Goal: Check status

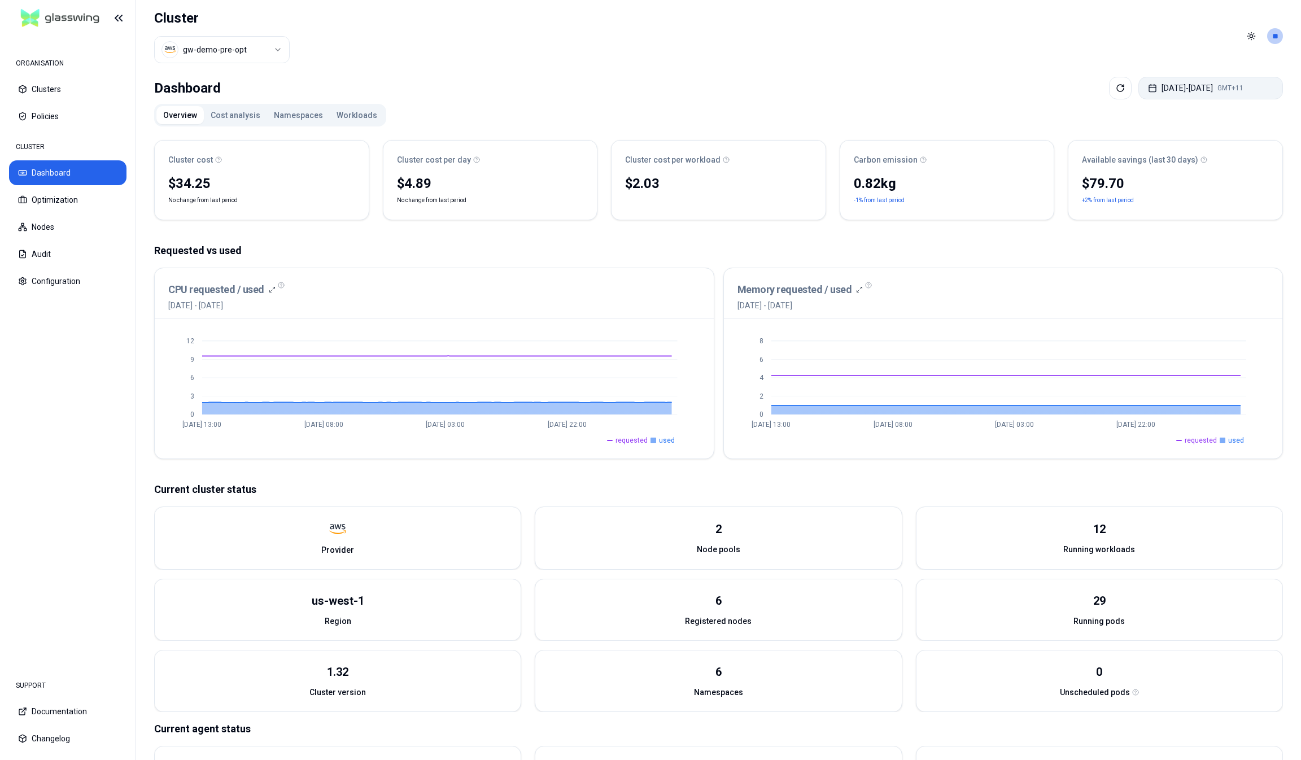
click at [1192, 80] on button "[DATE] - [DATE] GMT+11" at bounding box center [1210, 88] width 145 height 23
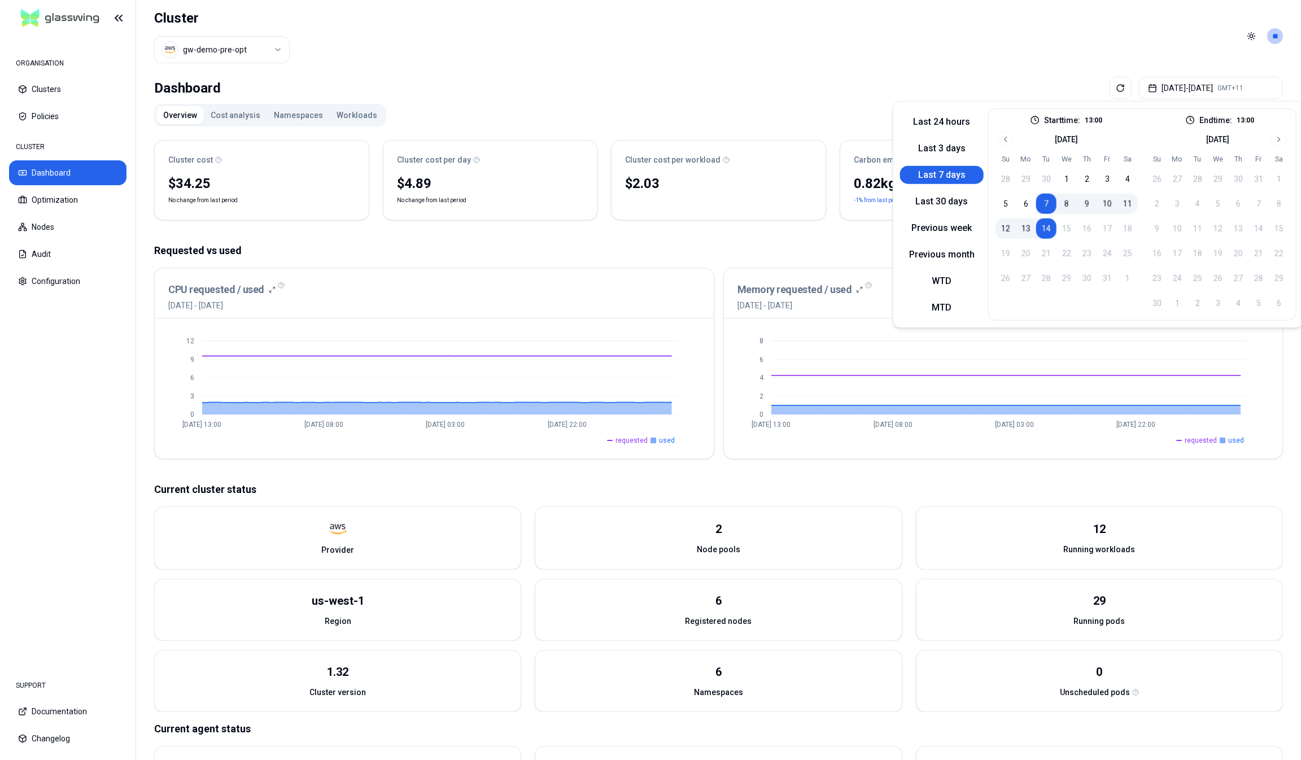
click at [1055, 56] on header "Cluster gw-demo-pre-opt Toggle theme **" at bounding box center [718, 36] width 1165 height 72
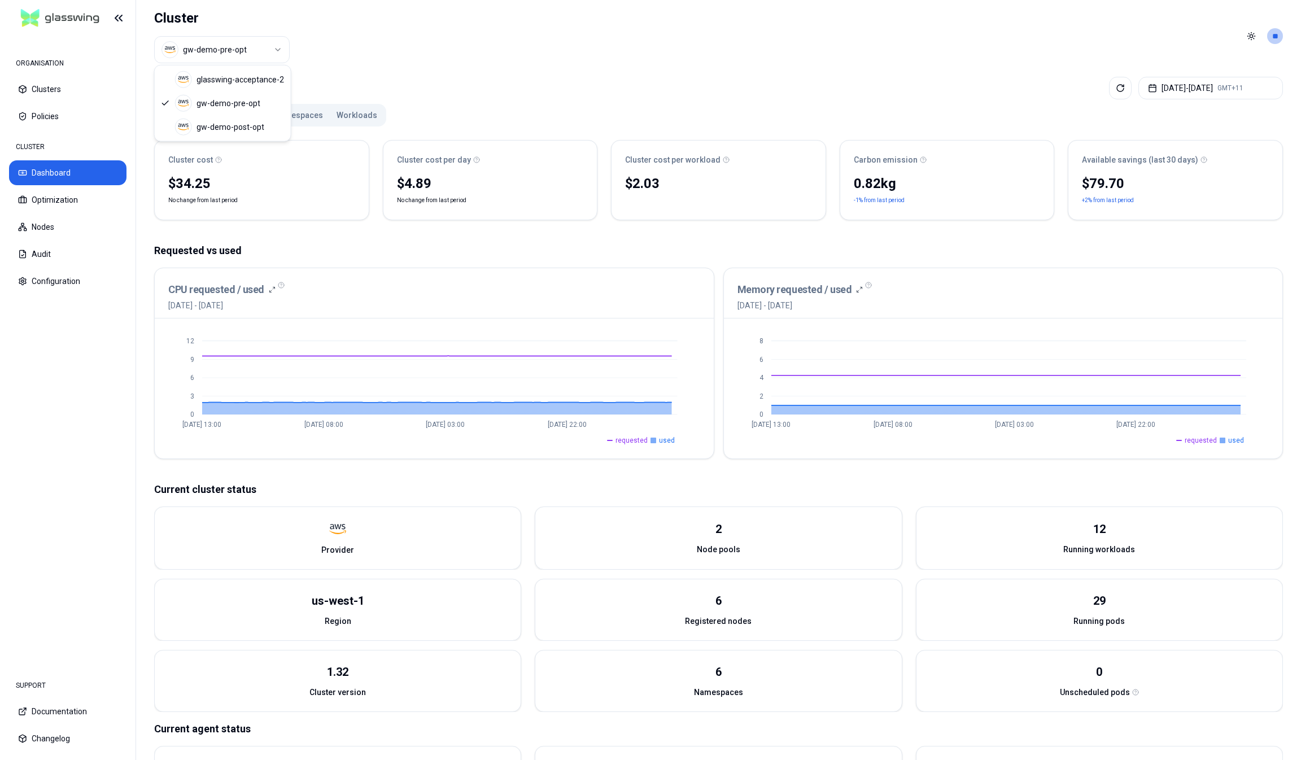
click at [210, 47] on html "ORGANISATION Clusters Policies CLUSTER Dashboard Optimization Nodes Audit Confi…" at bounding box center [650, 380] width 1301 height 760
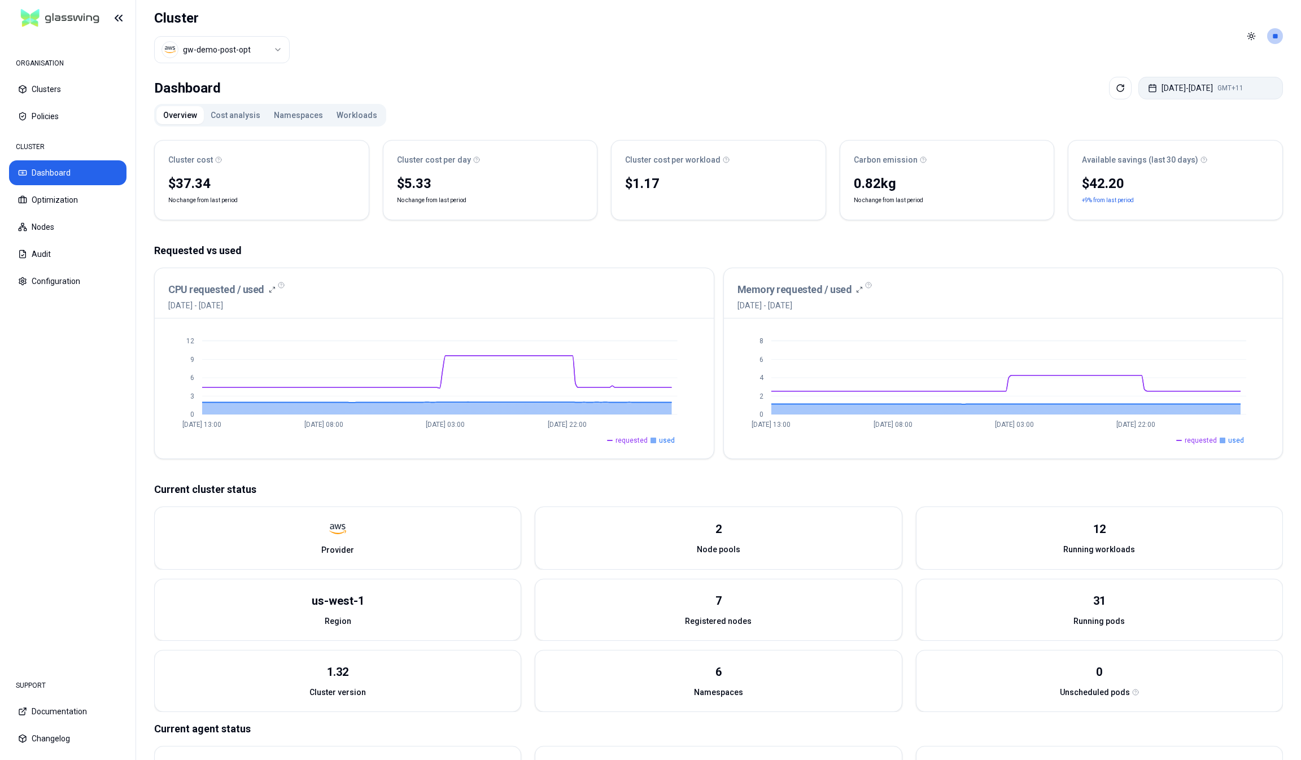
click at [1197, 84] on button "[DATE] - [DATE] GMT+11" at bounding box center [1210, 88] width 145 height 23
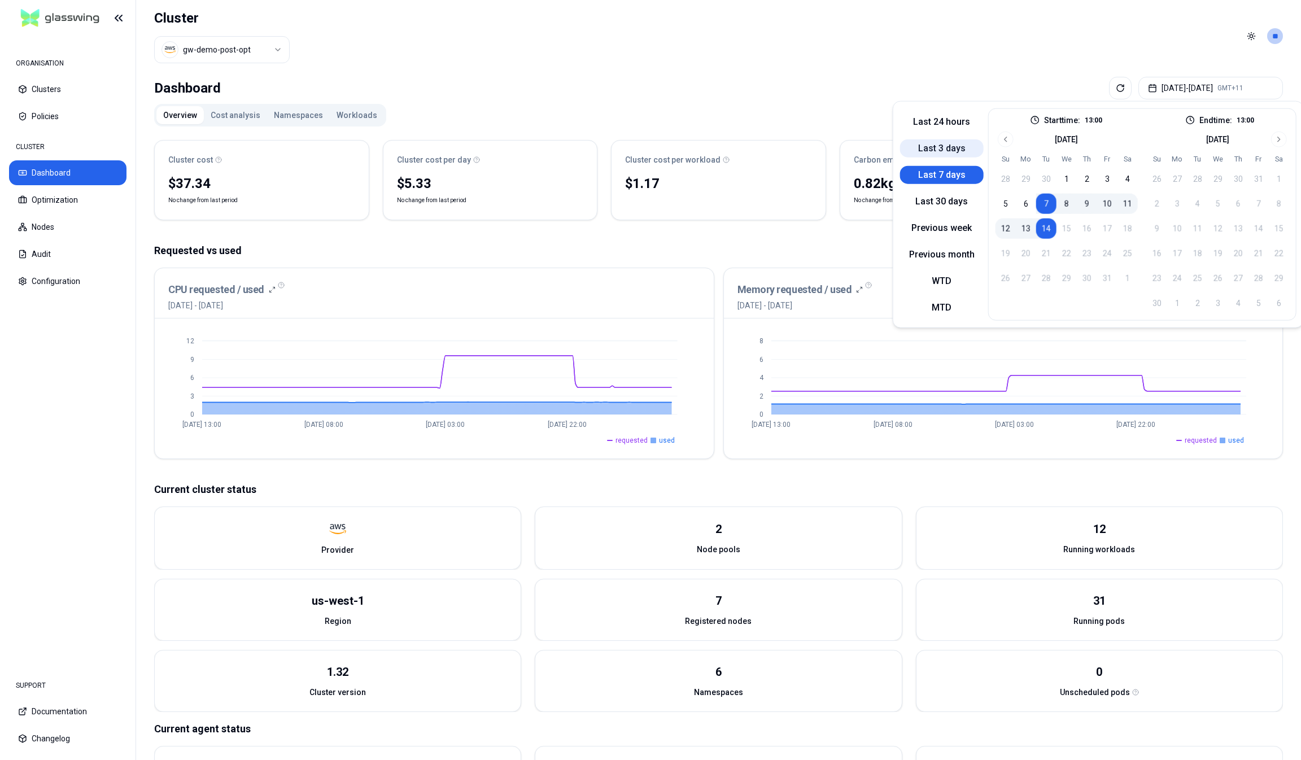
click at [939, 143] on button "Last 3 days" at bounding box center [942, 148] width 84 height 18
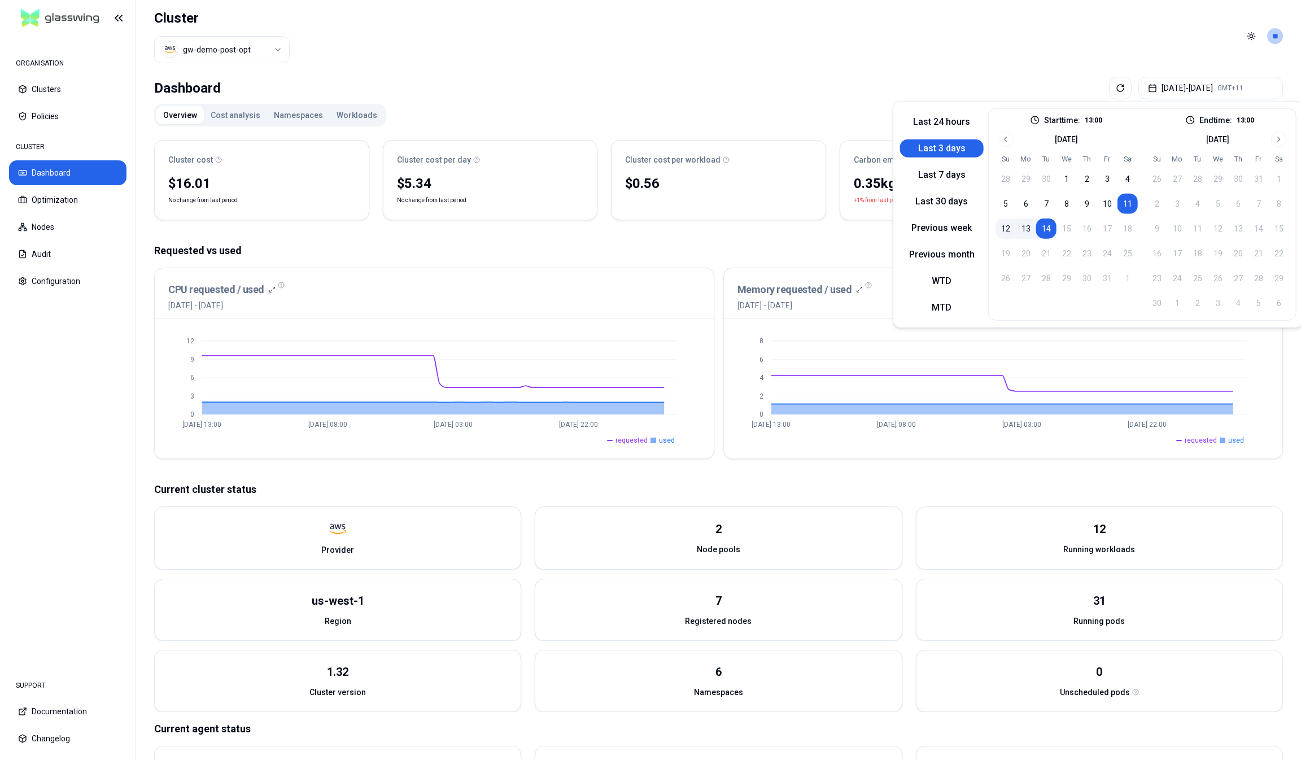
click at [808, 82] on div "Dashboard [DATE] - [DATE] GMT+11" at bounding box center [718, 88] width 1129 height 23
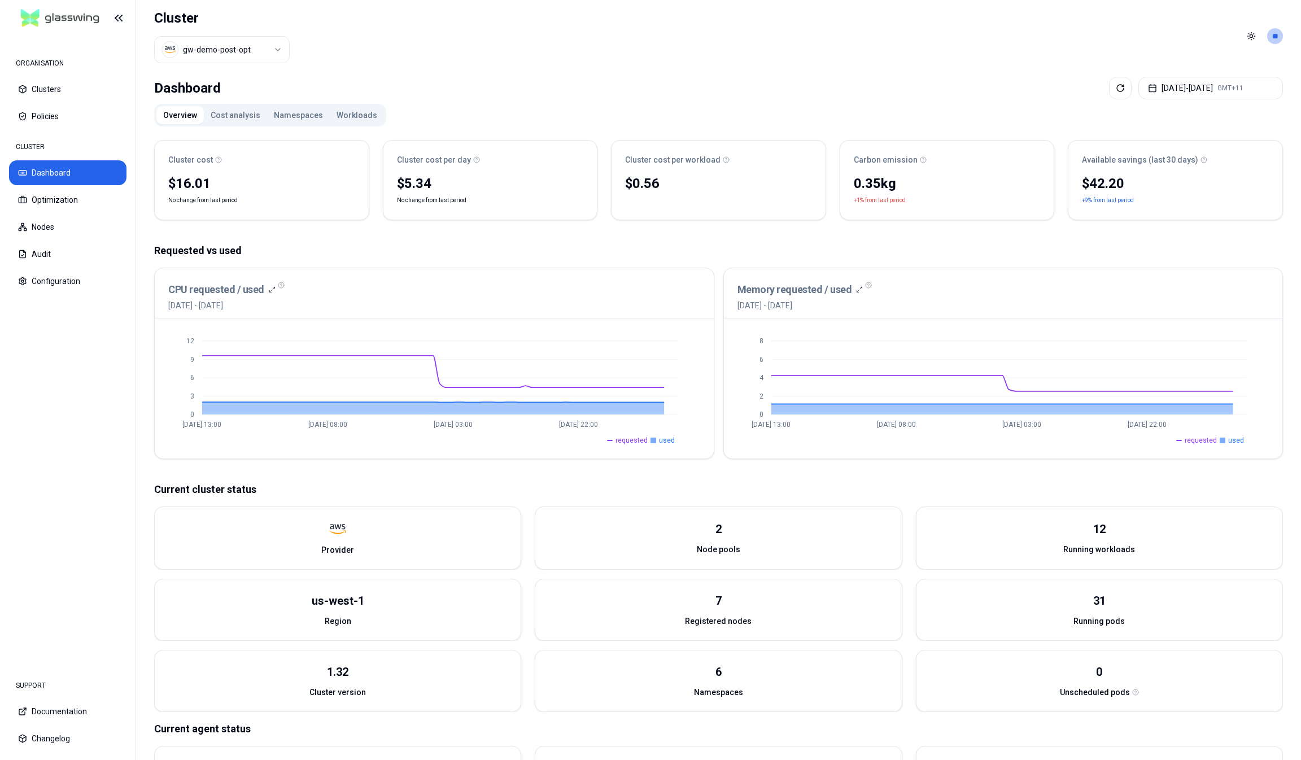
click at [237, 48] on html "ORGANISATION Clusters Policies CLUSTER Dashboard Optimization Nodes Audit Confi…" at bounding box center [650, 380] width 1301 height 760
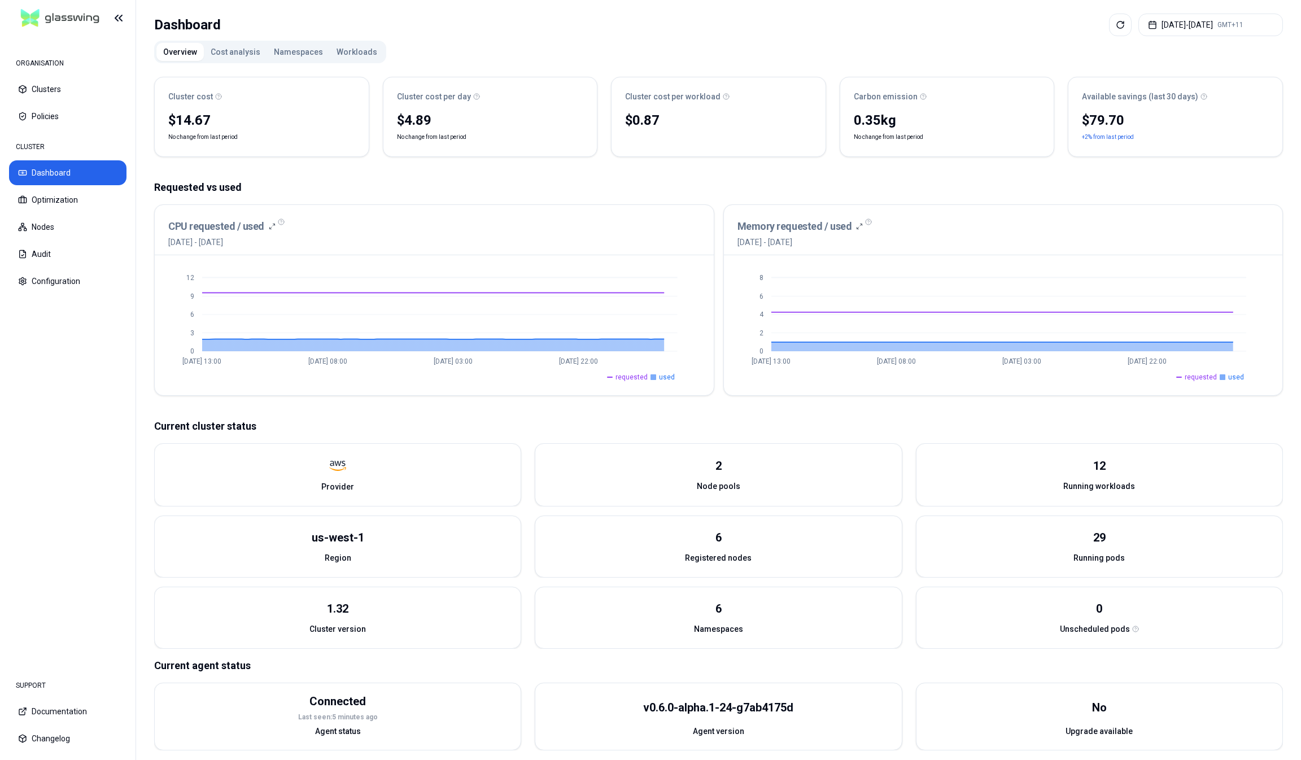
scroll to position [68, 0]
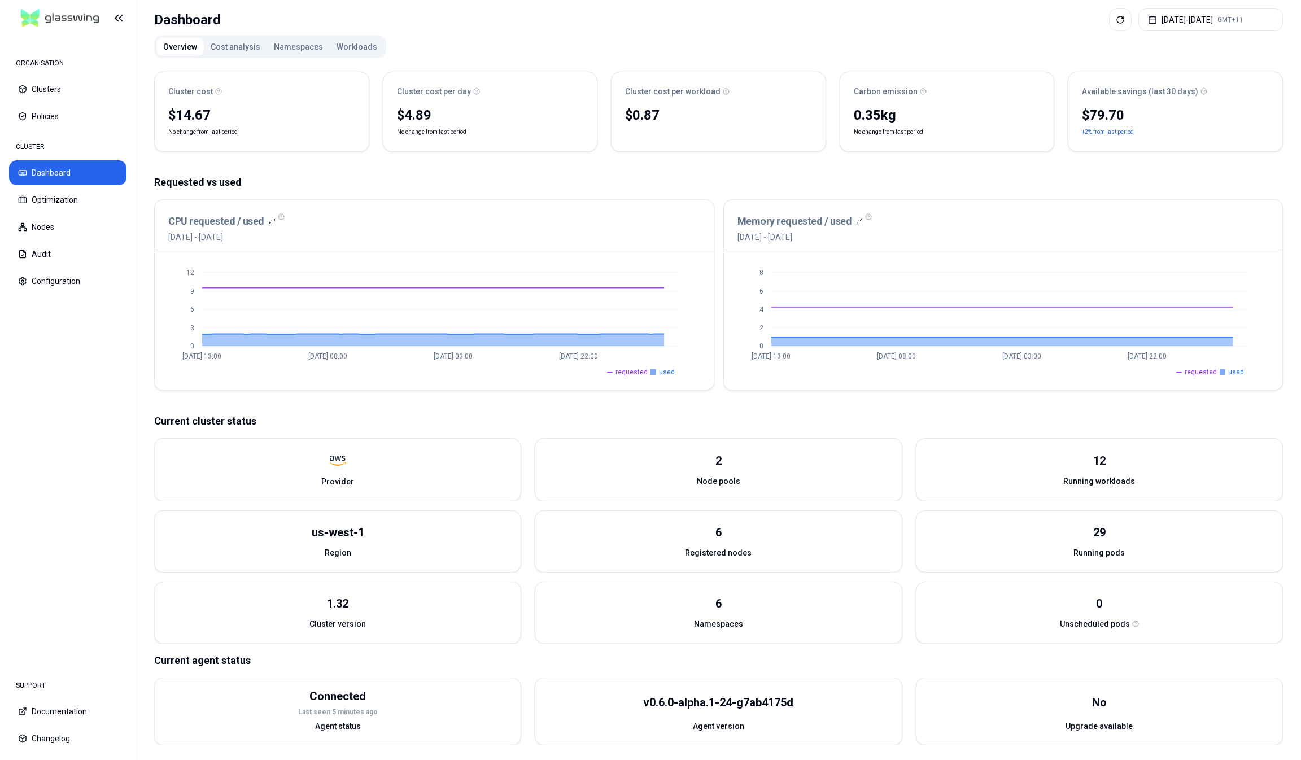
click at [229, 43] on button "Cost analysis" at bounding box center [235, 47] width 63 height 18
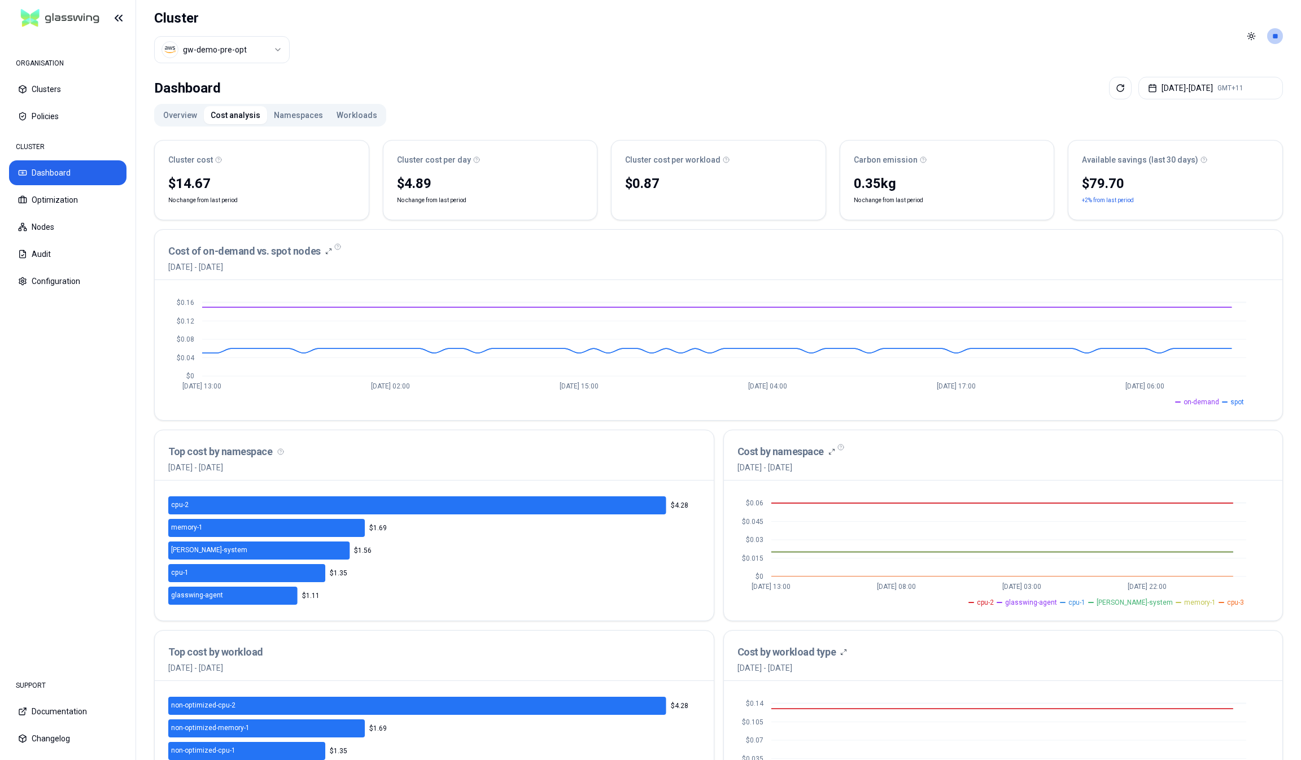
click at [286, 114] on button "Namespaces" at bounding box center [298, 115] width 63 height 18
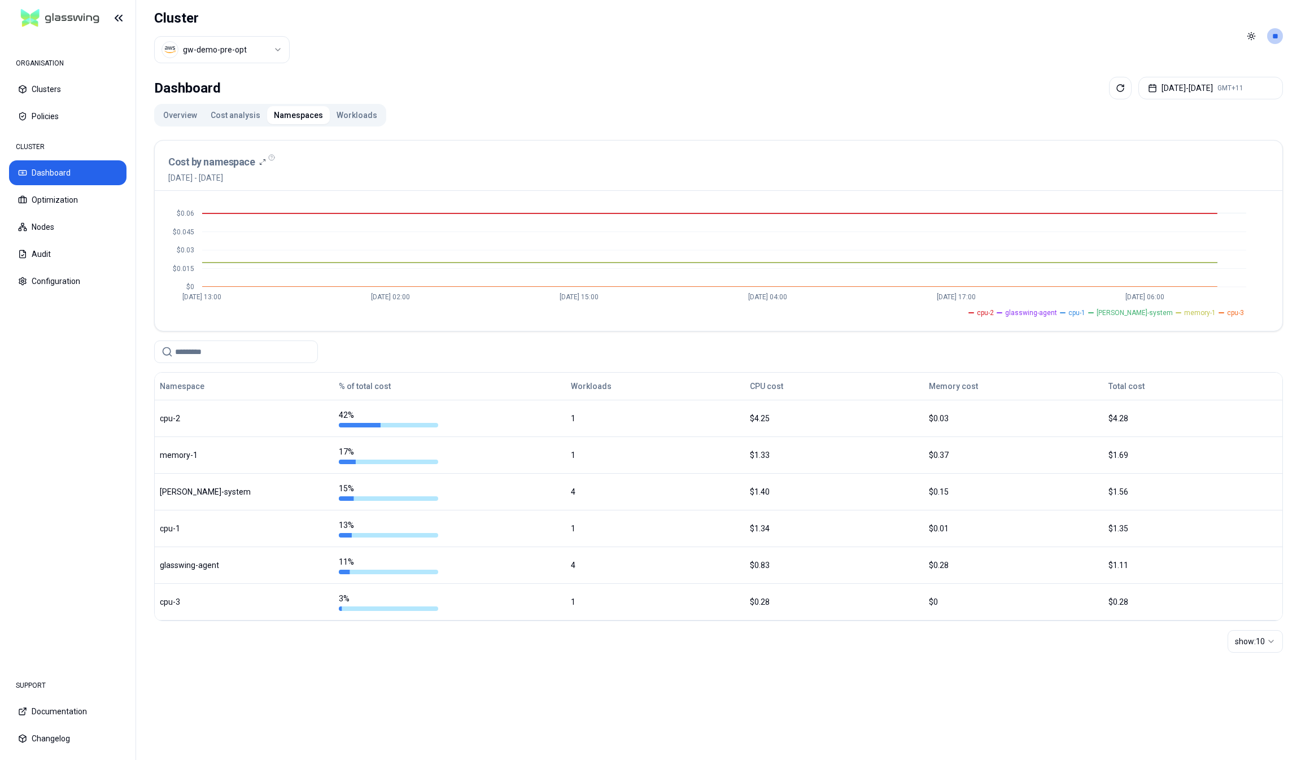
click at [335, 111] on button "Workloads" at bounding box center [357, 115] width 54 height 18
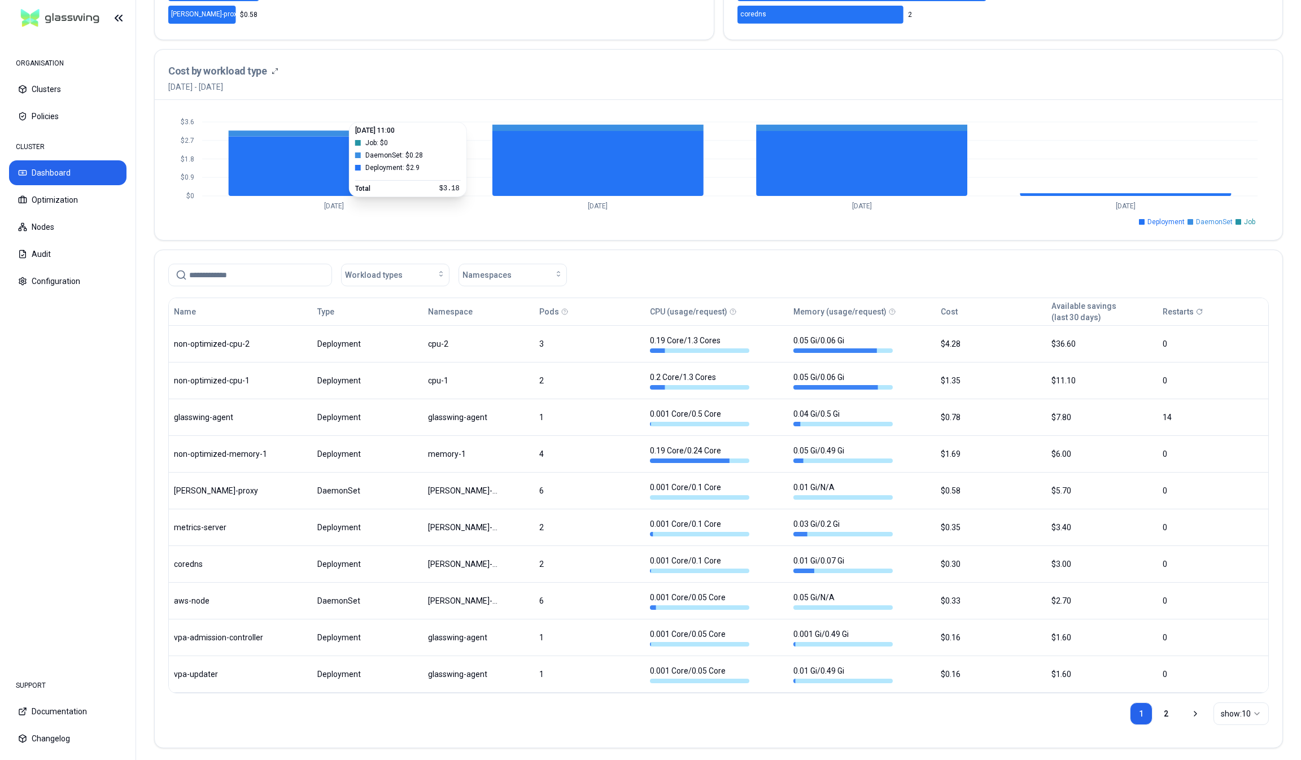
scroll to position [382, 0]
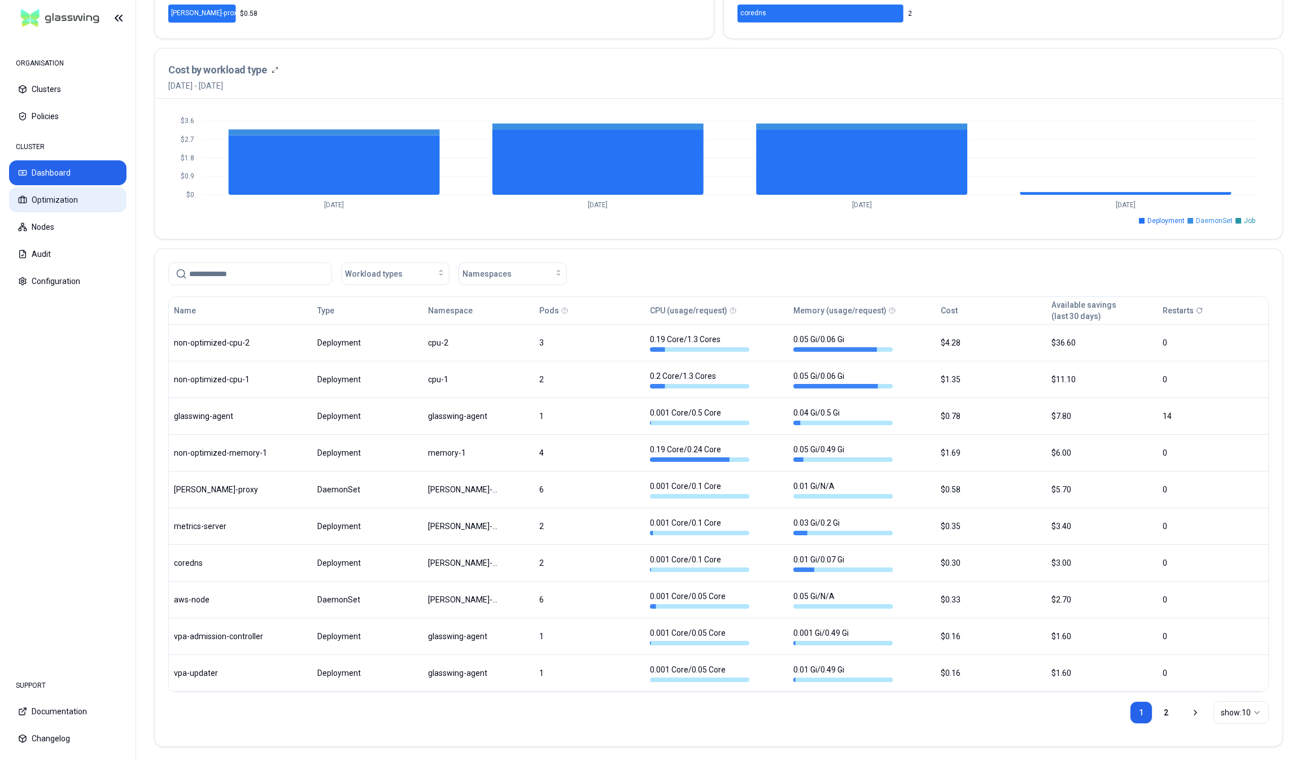
click at [77, 203] on button "Optimization" at bounding box center [67, 199] width 117 height 25
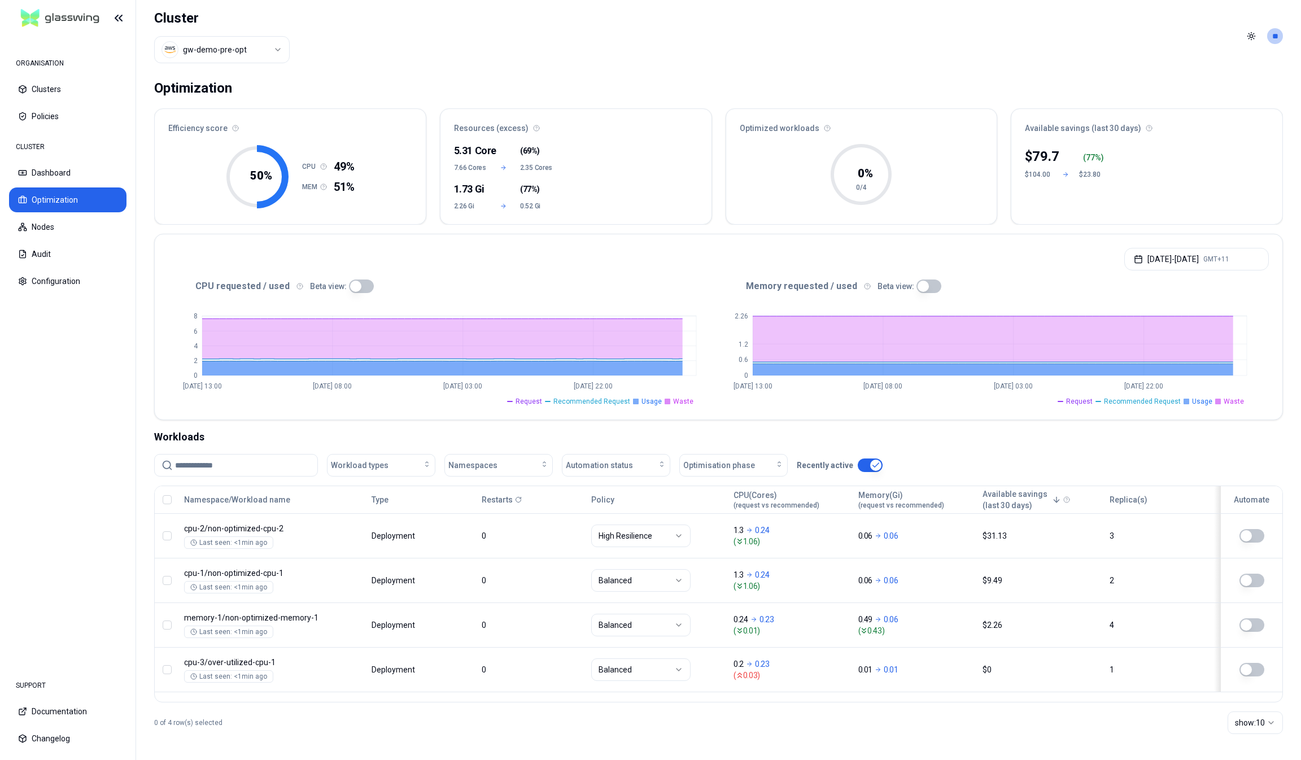
click at [356, 279] on button "button" at bounding box center [361, 286] width 25 height 14
click at [930, 285] on button "button" at bounding box center [928, 286] width 25 height 14
click at [252, 55] on html "ORGANISATION Clusters Policies CLUSTER Dashboard Optimization Nodes Audit Confi…" at bounding box center [650, 380] width 1301 height 760
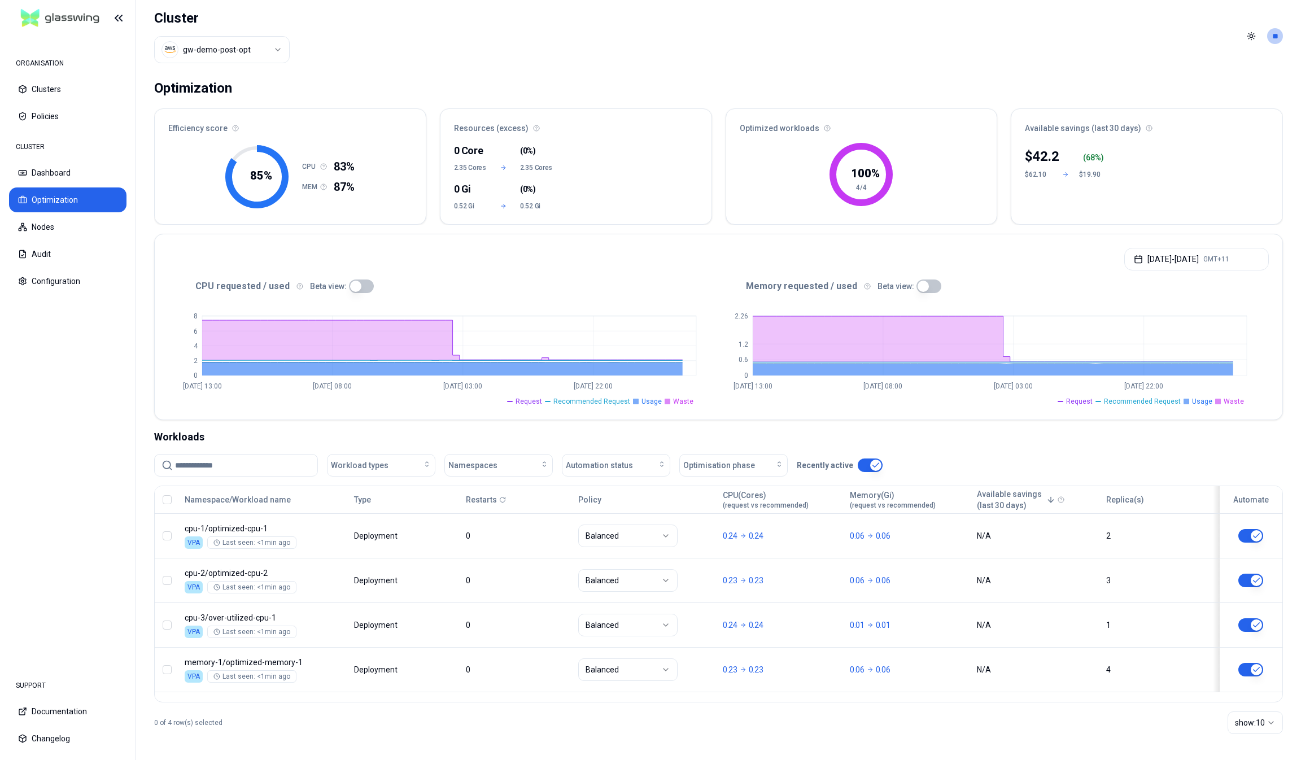
click at [351, 283] on button "button" at bounding box center [361, 286] width 25 height 14
click at [928, 288] on button "button" at bounding box center [928, 286] width 25 height 14
click at [198, 49] on html "ORGANISATION Clusters Policies CLUSTER Dashboard Optimization Nodes Audit Confi…" at bounding box center [650, 380] width 1301 height 760
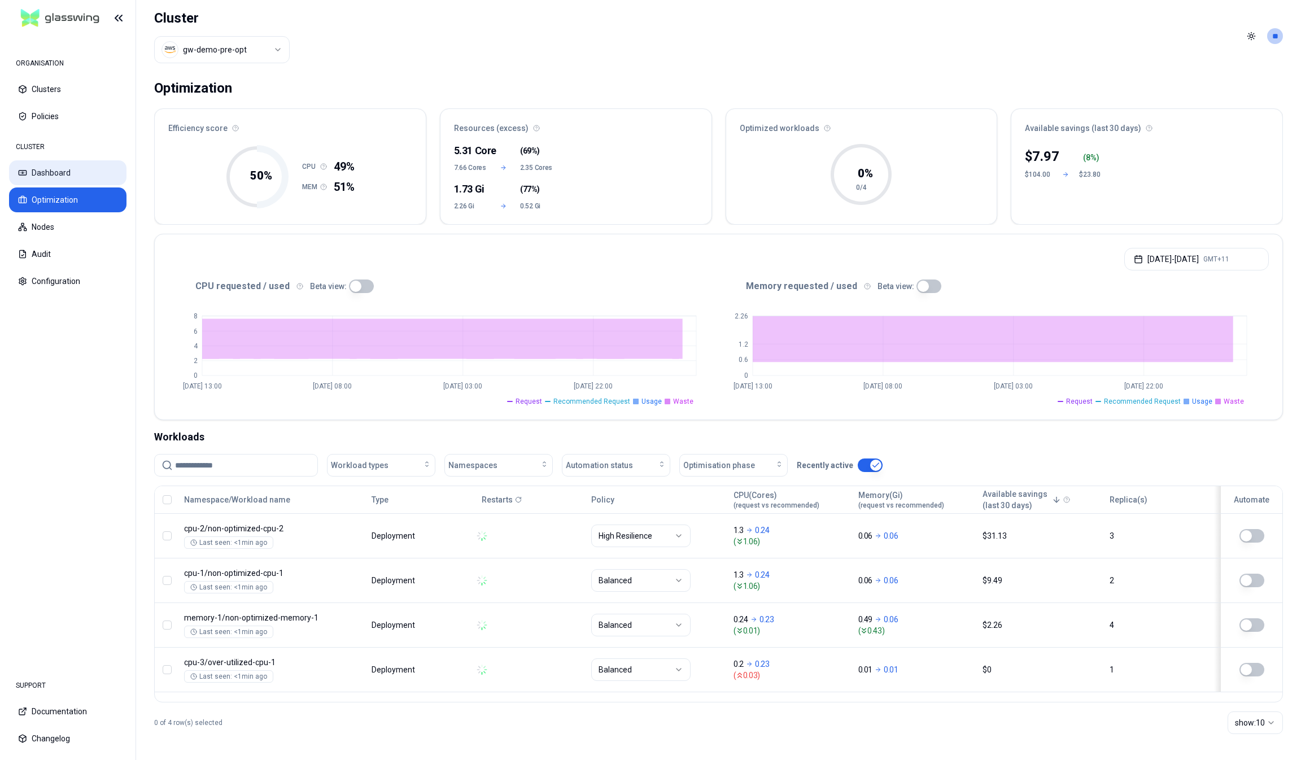
click at [60, 167] on button "Dashboard" at bounding box center [67, 172] width 117 height 25
